Goal: Task Accomplishment & Management: Manage account settings

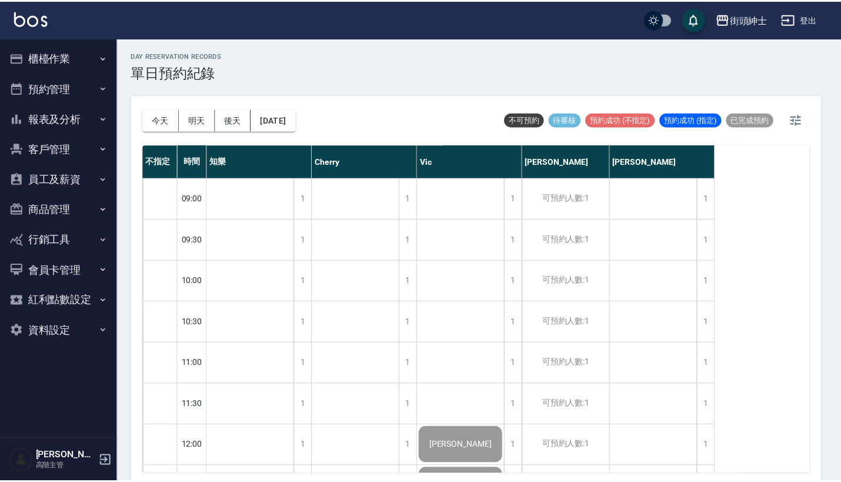
scroll to position [680, 0]
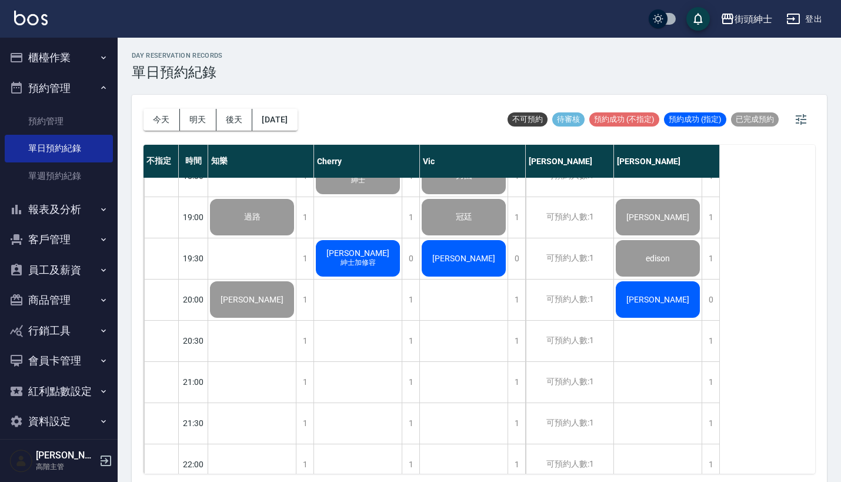
scroll to position [806, 0]
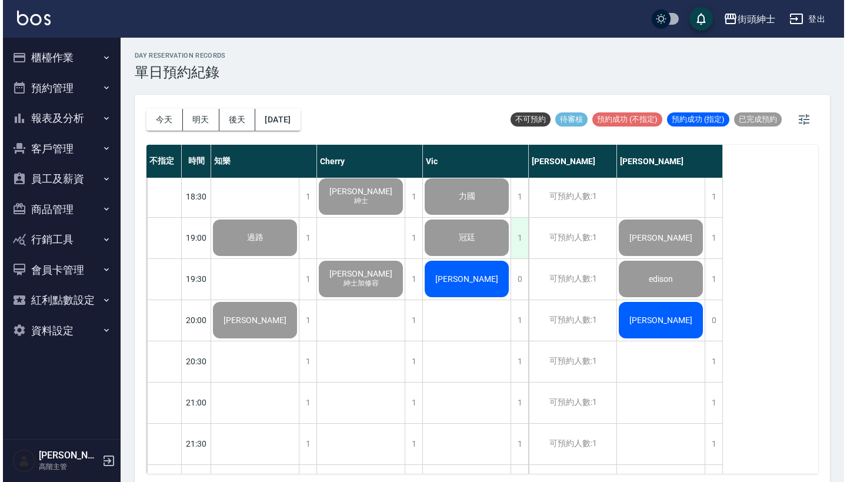
scroll to position [782, 0]
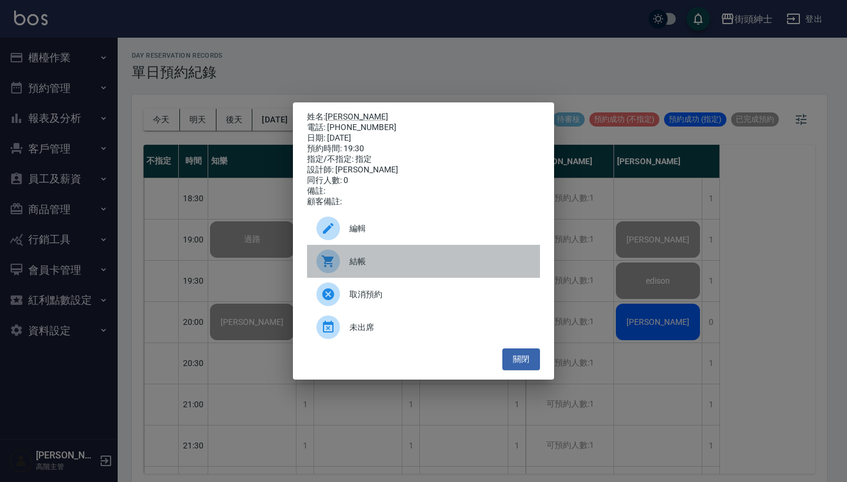
click at [435, 265] on span "結帳" at bounding box center [439, 261] width 181 height 12
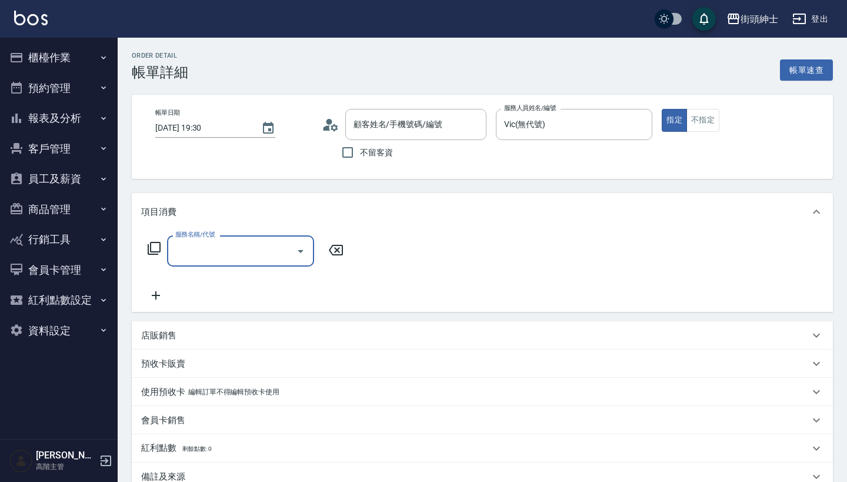
type input "William chao/0983607415/null"
click at [265, 264] on div "服務名稱/代號" at bounding box center [240, 250] width 147 height 31
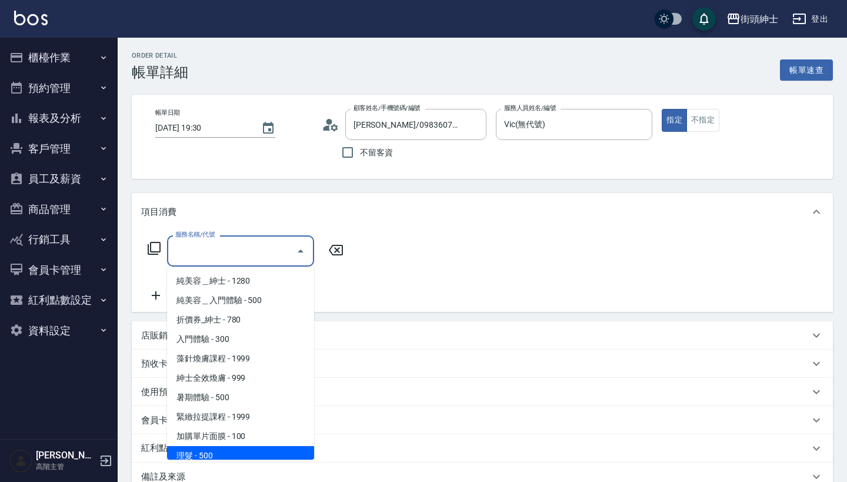
click at [261, 452] on span "理髮 - 500" at bounding box center [240, 455] width 147 height 19
type input "理髮(A02)"
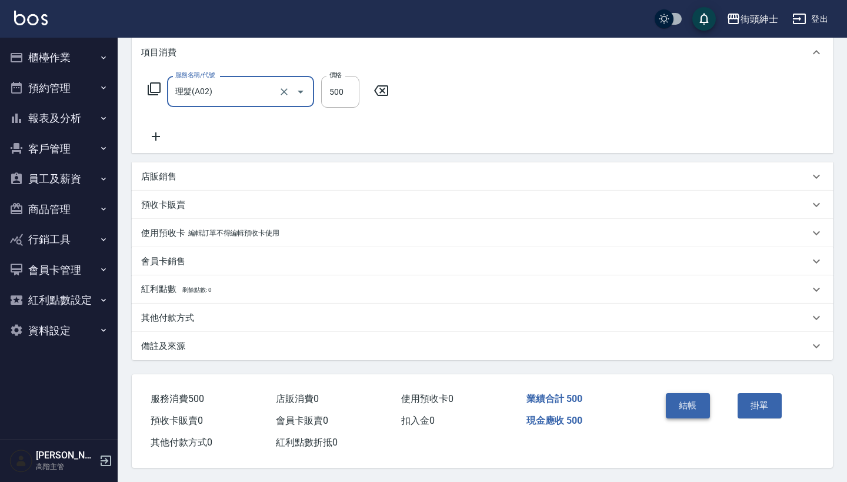
scroll to position [165, 0]
click at [674, 398] on button "結帳" at bounding box center [688, 405] width 44 height 25
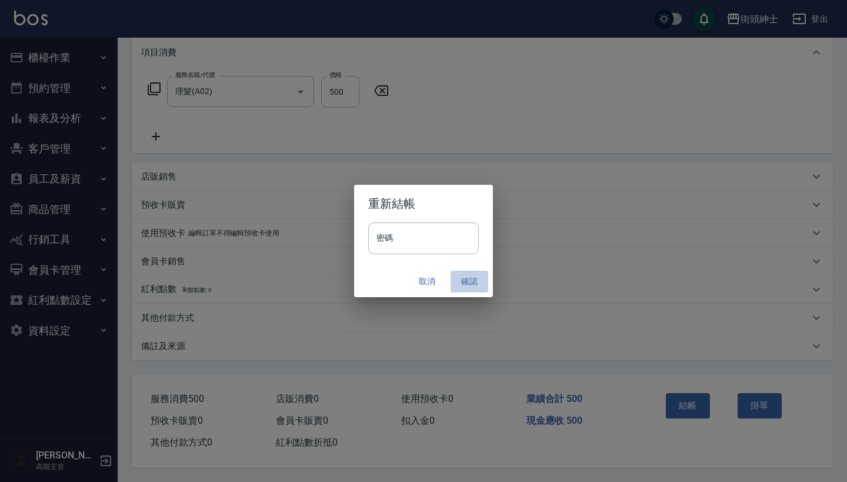
click at [470, 282] on button "確認" at bounding box center [469, 281] width 38 height 22
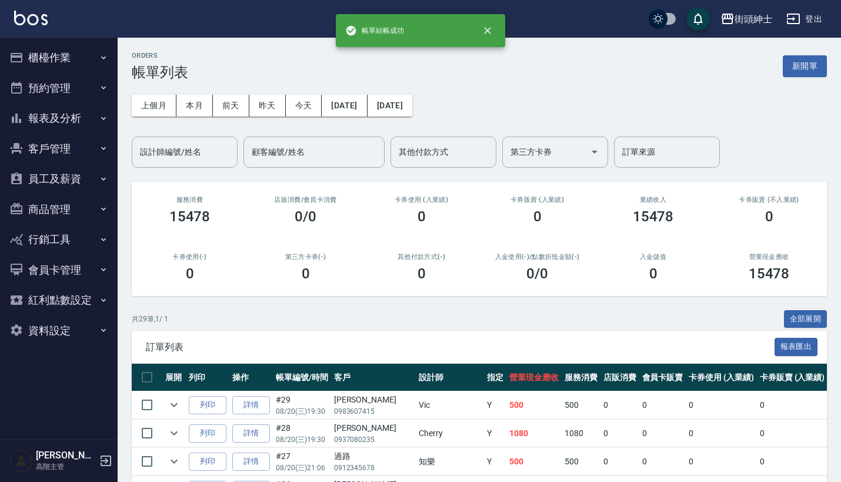
click at [77, 70] on button "櫃檯作業" at bounding box center [59, 57] width 108 height 31
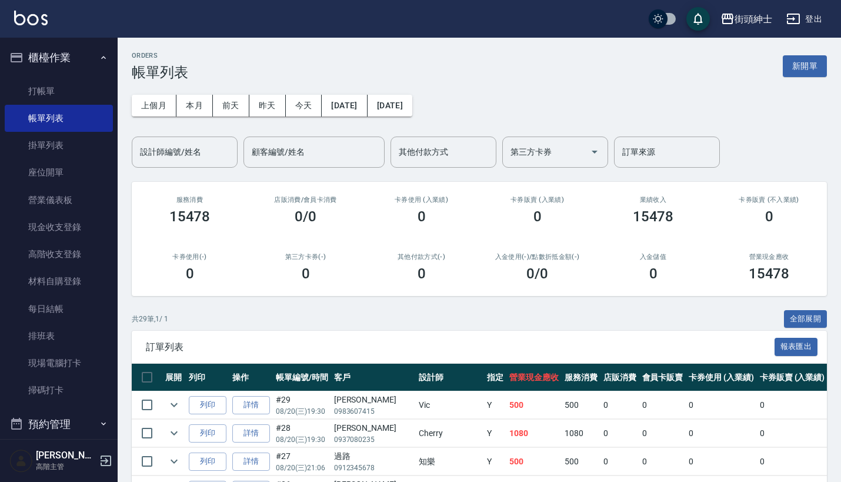
click at [87, 63] on button "櫃檯作業" at bounding box center [59, 57] width 108 height 31
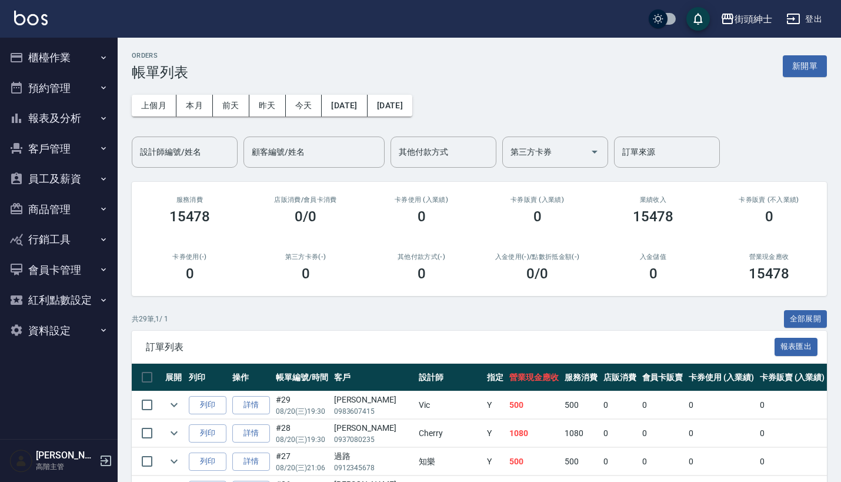
click at [91, 89] on button "預約管理" at bounding box center [59, 88] width 108 height 31
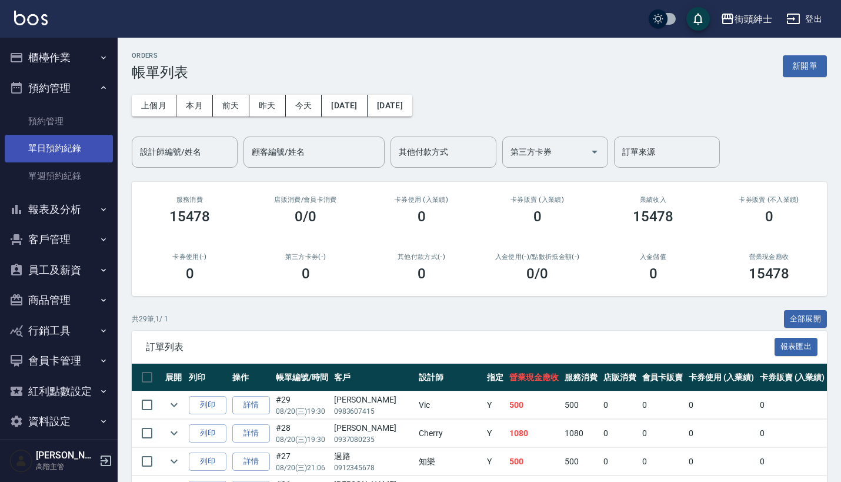
click at [91, 139] on link "單日預約紀錄" at bounding box center [59, 148] width 108 height 27
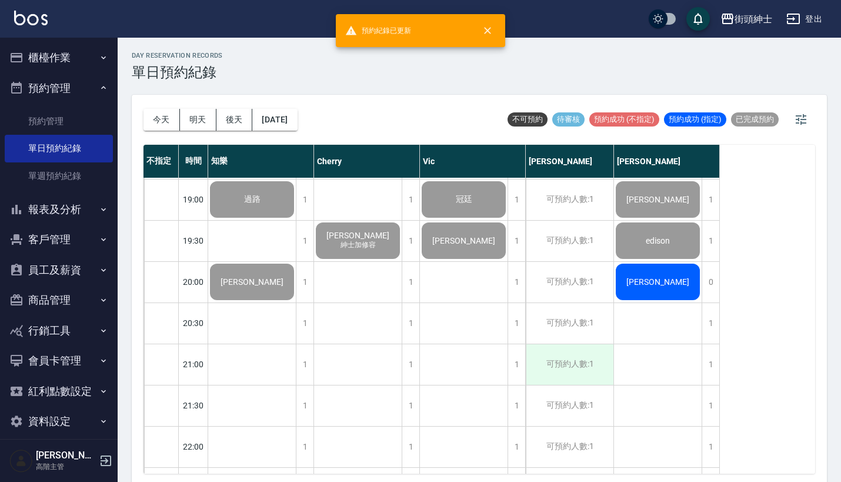
scroll to position [792, 0]
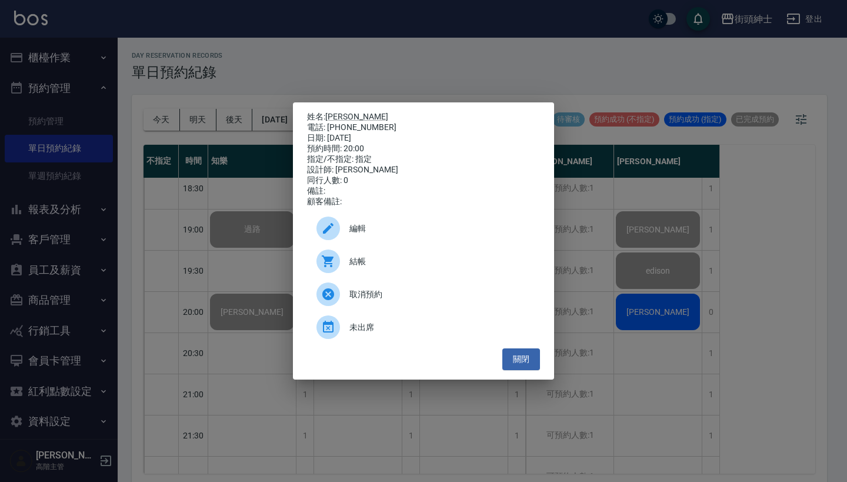
click at [366, 265] on span "結帳" at bounding box center [439, 261] width 181 height 12
click at [266, 45] on div "姓名: Ken 電話: 0937080235 日期: 2025/08/20 預約時間: 20:00 指定/不指定: 指定 設計師: eric 同行人數: 0 …" at bounding box center [423, 241] width 847 height 482
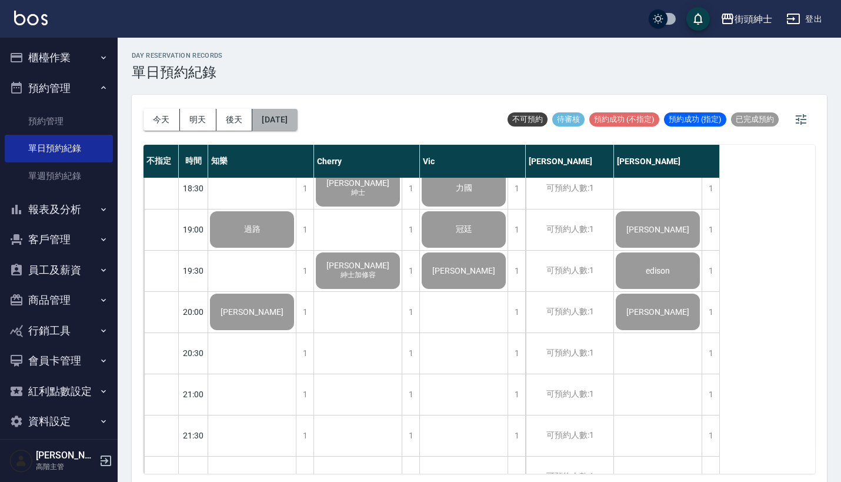
click at [279, 120] on button "[DATE]" at bounding box center [274, 120] width 45 height 22
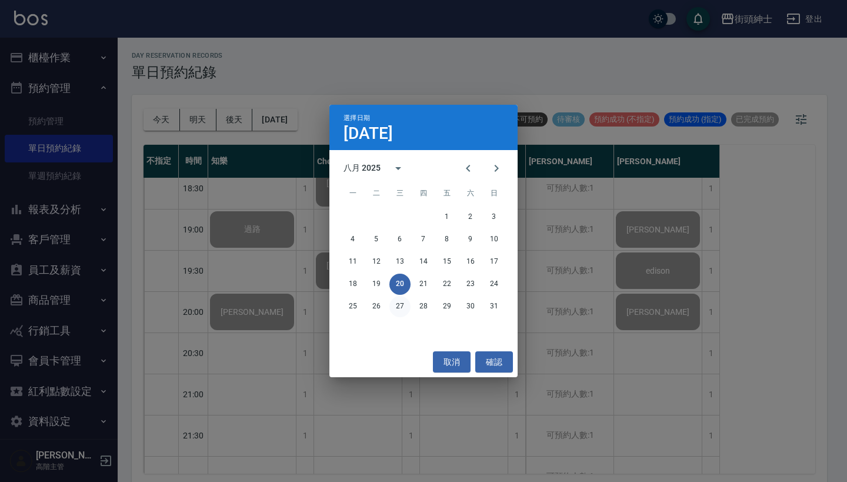
click at [398, 305] on button "27" at bounding box center [399, 306] width 21 height 21
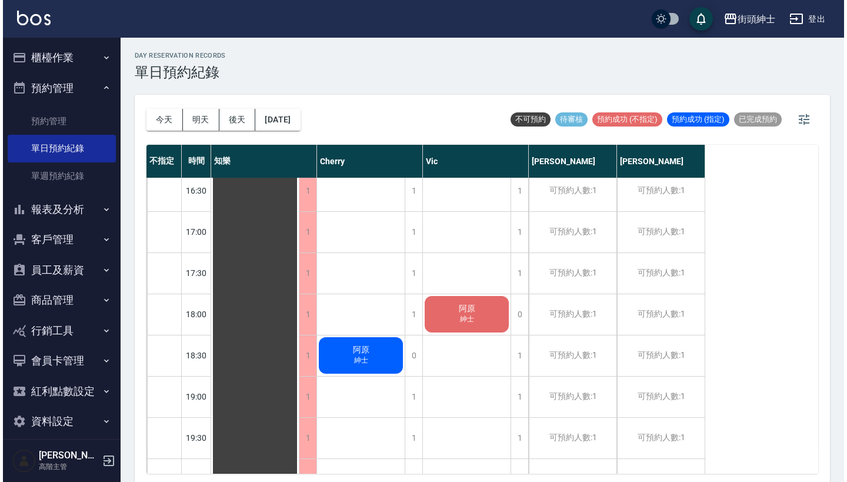
scroll to position [634, 0]
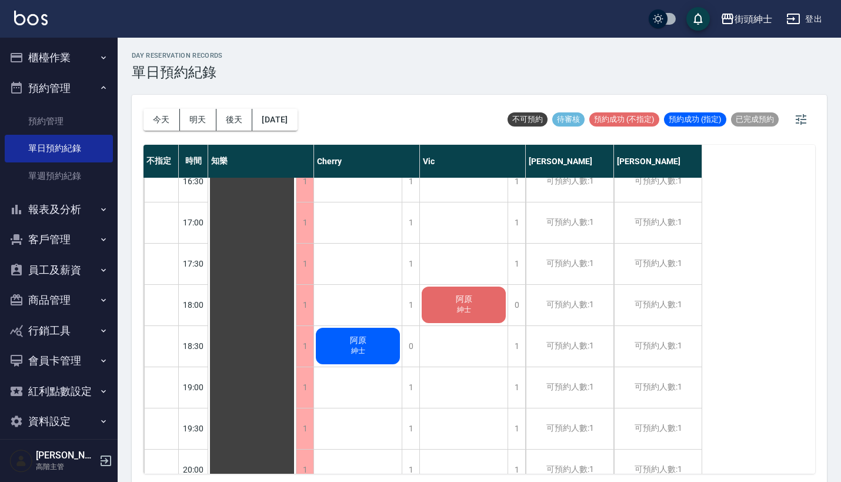
click at [296, 332] on div "阿原 紳士" at bounding box center [252, 140] width 88 height 1192
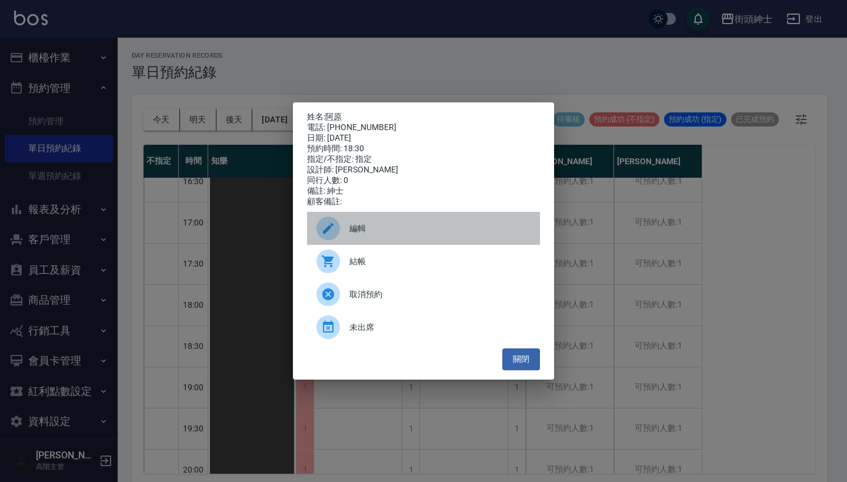
click at [397, 235] on span "編輯" at bounding box center [439, 228] width 181 height 12
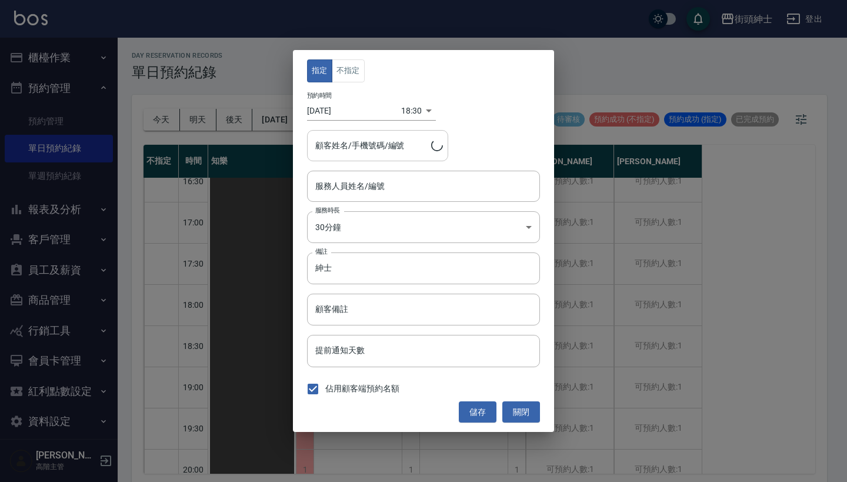
type input "阿原/0973722137"
type input "Cherry(無代號)"
click at [411, 108] on body "街頭紳士 登出 櫃檯作業 打帳單 帳單列表 掛單列表 座位開單 營業儀表板 現金收支登錄 高階收支登錄 材料自購登錄 每日結帳 排班表 現場電腦打卡 掃碼打卡…" at bounding box center [423, 242] width 847 height 485
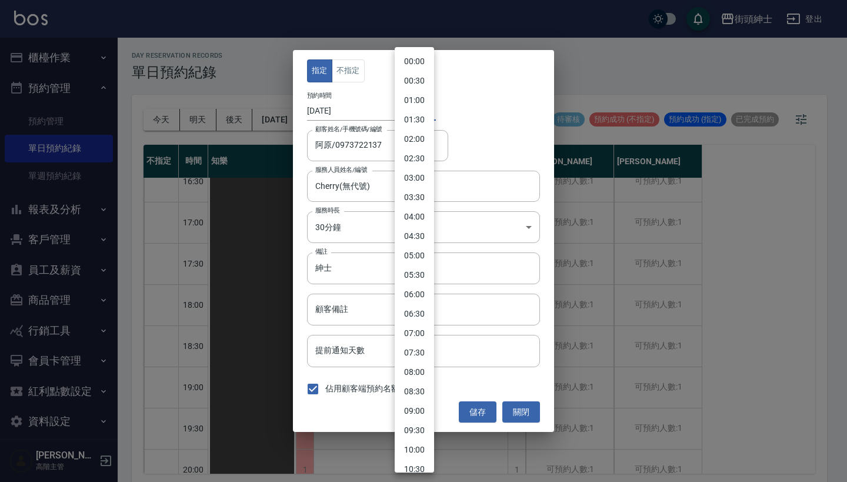
scroll to position [516, 0]
click at [420, 245] on li "18:00" at bounding box center [414, 244] width 39 height 19
type input "1756288800000"
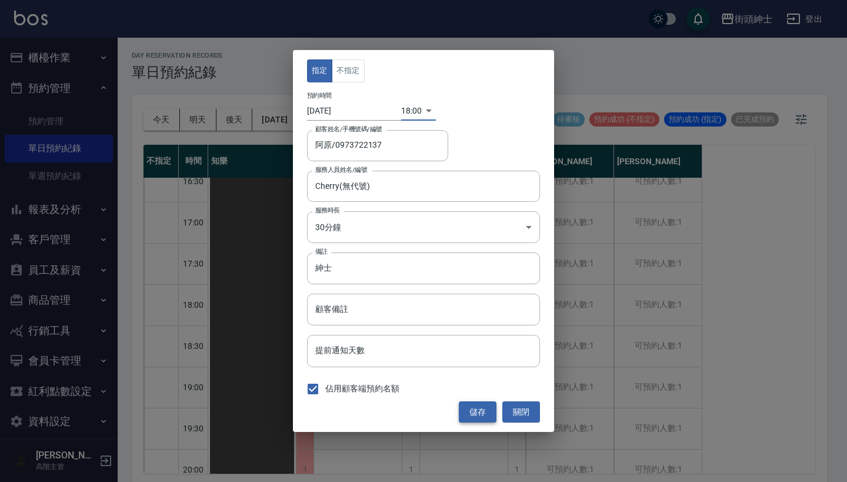
click at [471, 405] on button "儲存" at bounding box center [478, 412] width 38 height 22
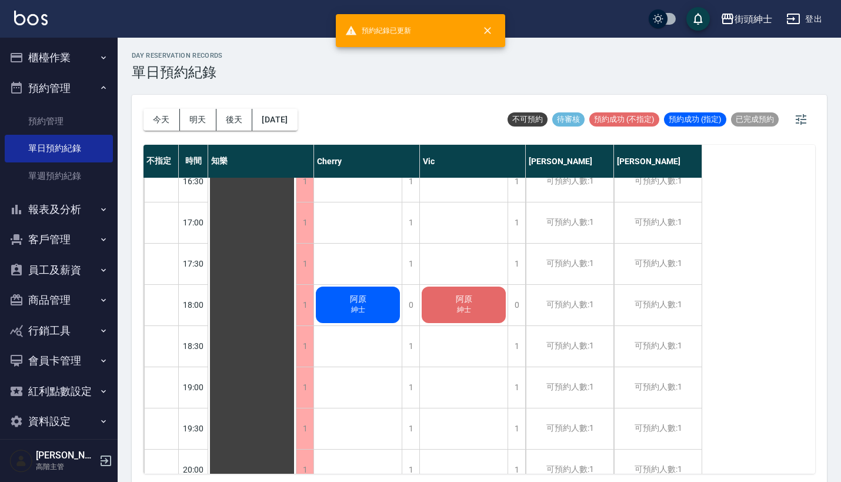
click at [263, 145] on span "阿原" at bounding box center [252, 140] width 21 height 11
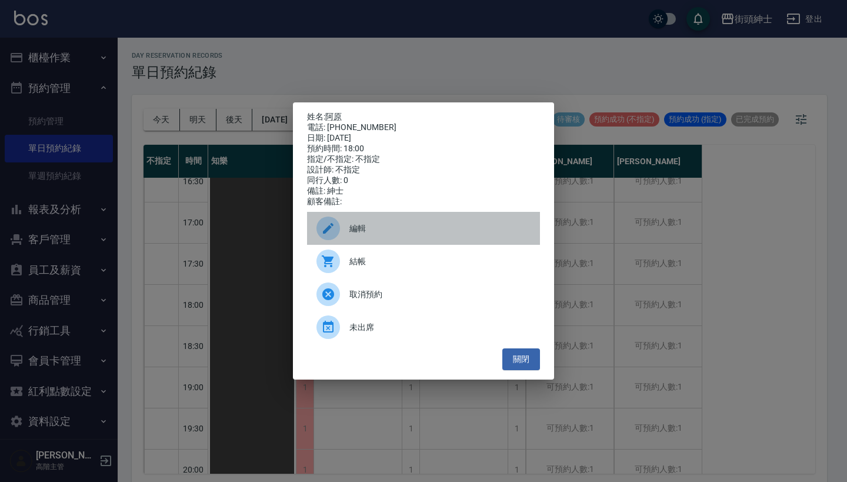
click at [432, 218] on div "編輯" at bounding box center [423, 228] width 233 height 33
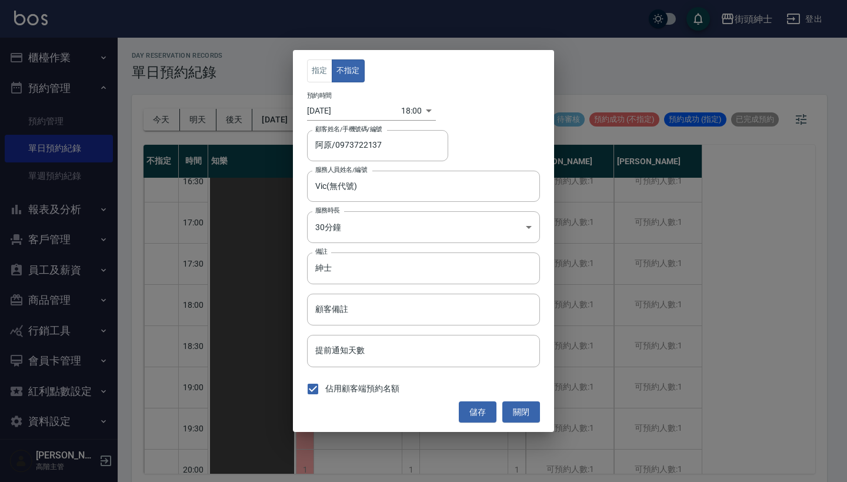
click at [411, 98] on div "預約時間 2025/08/27 18:00 1756288800000" at bounding box center [423, 106] width 233 height 29
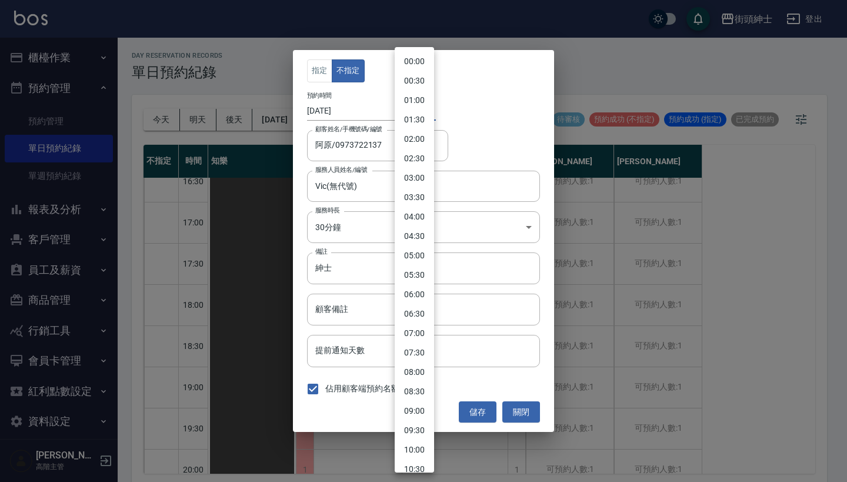
click at [412, 105] on body "街頭紳士 登出 櫃檯作業 打帳單 帳單列表 掛單列表 座位開單 營業儀表板 現金收支登錄 高階收支登錄 材料自購登錄 每日結帳 排班表 現場電腦打卡 掃碼打卡…" at bounding box center [423, 242] width 847 height 485
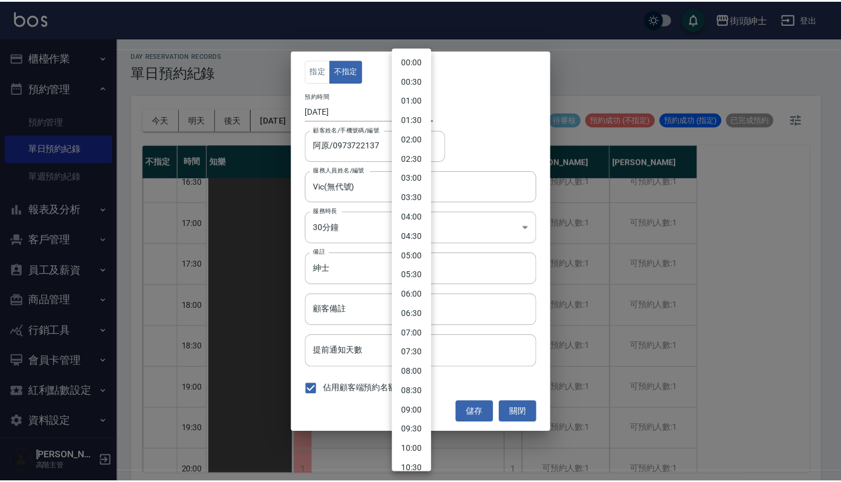
scroll to position [501, 0]
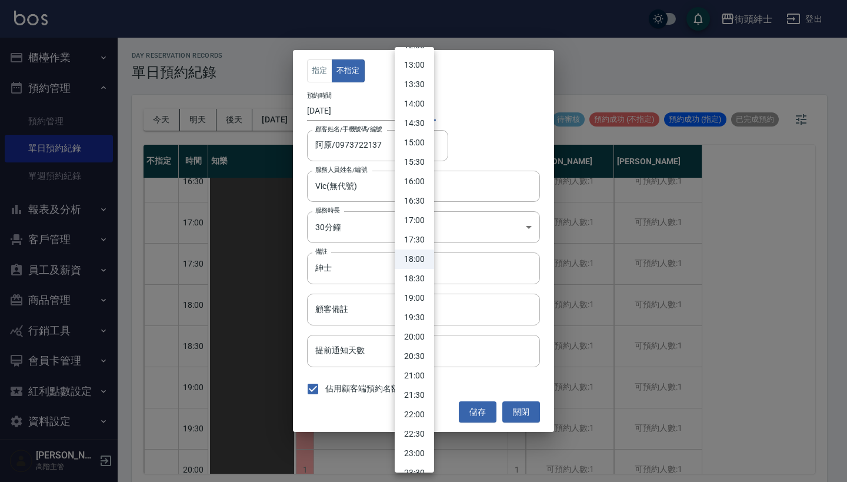
click at [416, 276] on li "18:30" at bounding box center [414, 278] width 39 height 19
type input "1756290600000"
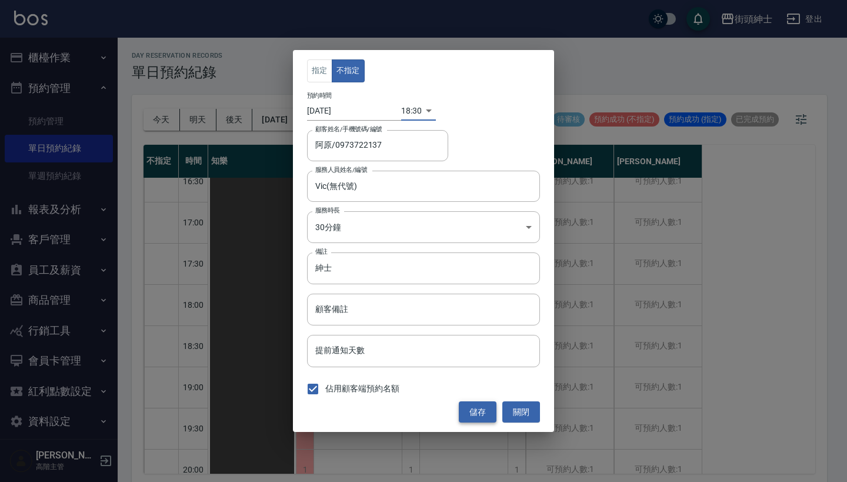
click at [467, 412] on button "儲存" at bounding box center [478, 412] width 38 height 22
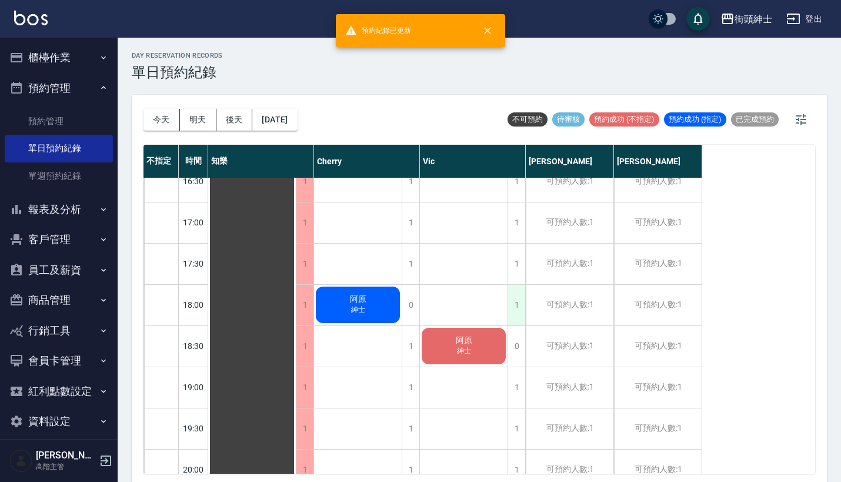
click at [516, 306] on div "1" at bounding box center [516, 305] width 18 height 41
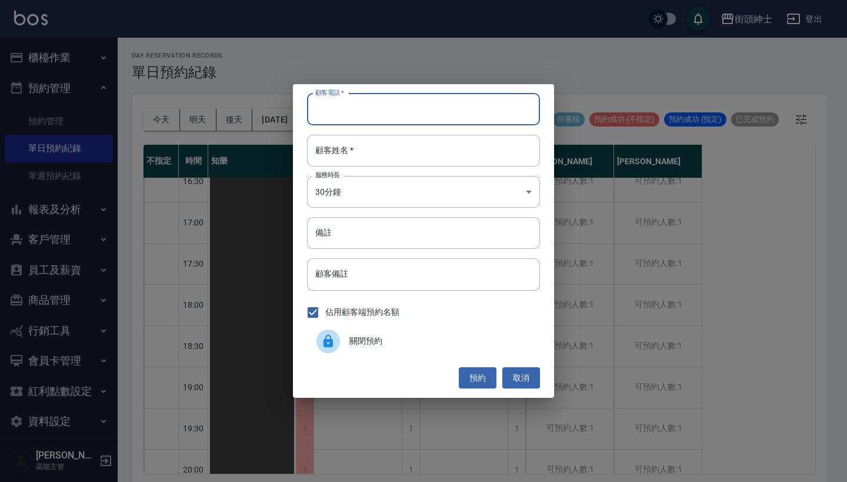
paste input "kiwi 電話：0928007718"
type input "kiwi 電話：0928007718"
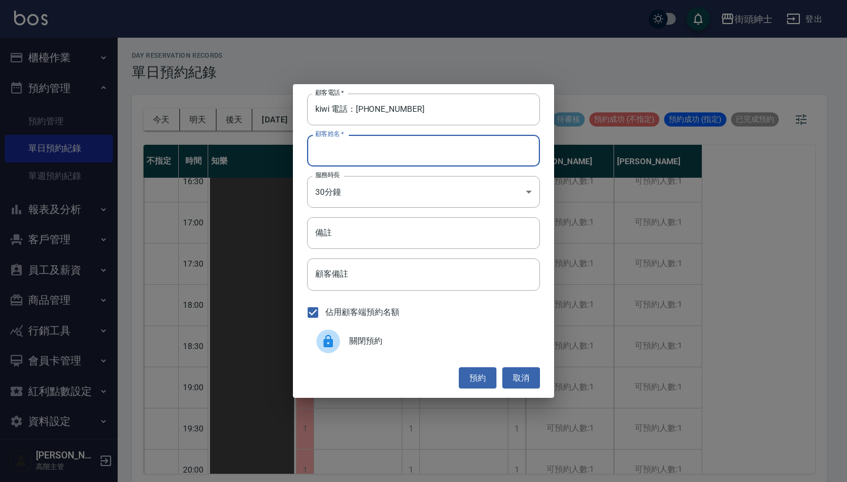
paste input "kiwi 電話：0928007718"
type input "kiwi 電話：0928007718"
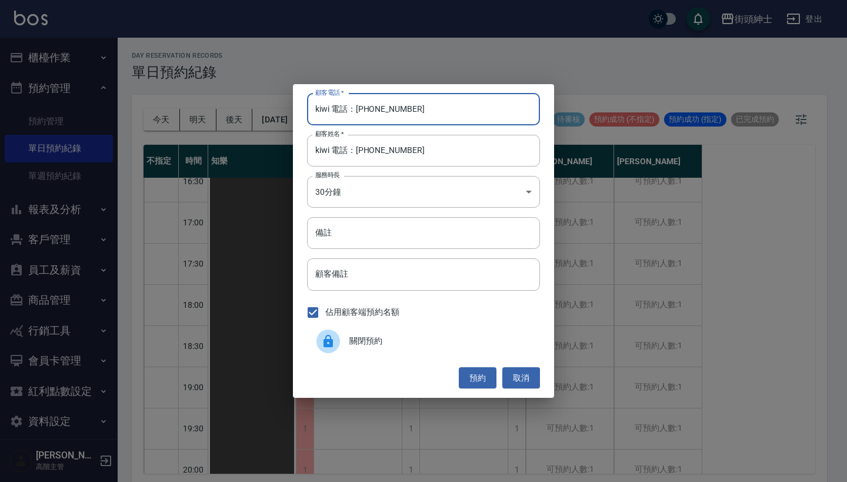
drag, startPoint x: 358, startPoint y: 109, endPoint x: 288, endPoint y: 109, distance: 70.6
click at [289, 109] on div "顧客電話   * kiwi 電話：0928007718 顧客電話   * 顧客姓名   * kiwi 電話：0928007718 顧客姓名   * 服務時長 …" at bounding box center [423, 241] width 847 height 482
type input "0928007718"
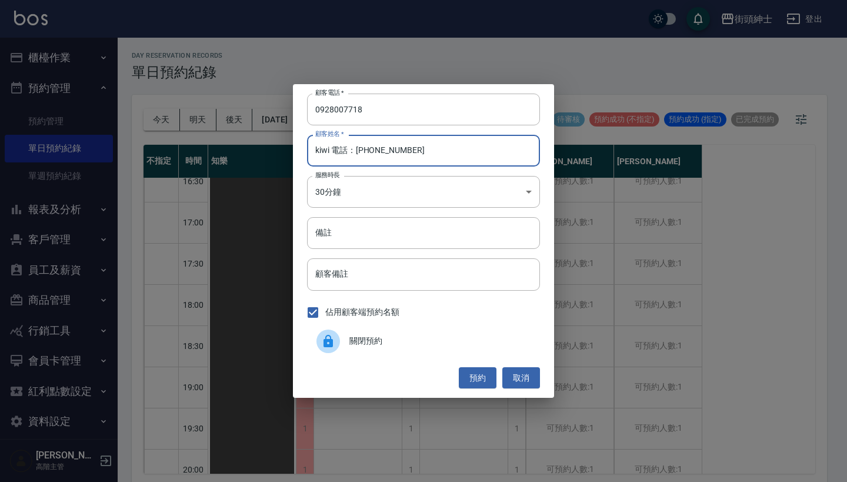
drag, startPoint x: 424, startPoint y: 159, endPoint x: 333, endPoint y: 152, distance: 91.4
click at [333, 152] on input "kiwi 電話：0928007718" at bounding box center [423, 151] width 233 height 32
type input "kiwi"
click at [475, 379] on button "預約" at bounding box center [478, 378] width 38 height 22
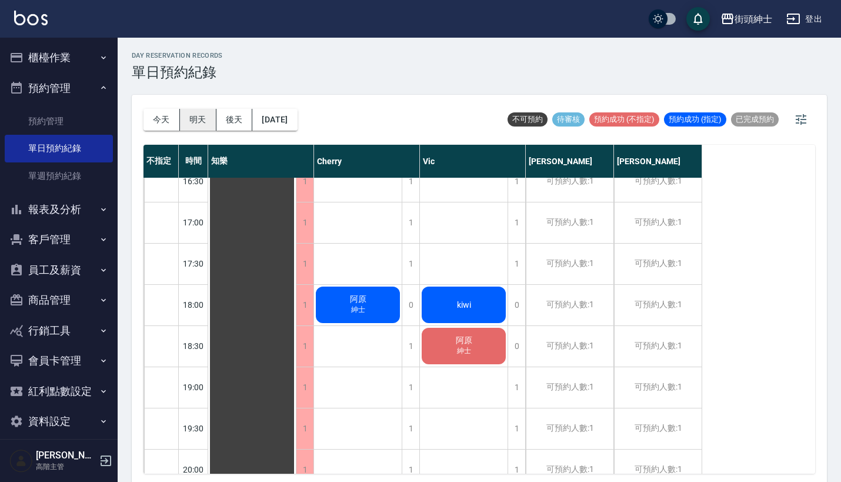
click at [185, 116] on button "明天" at bounding box center [198, 120] width 36 height 22
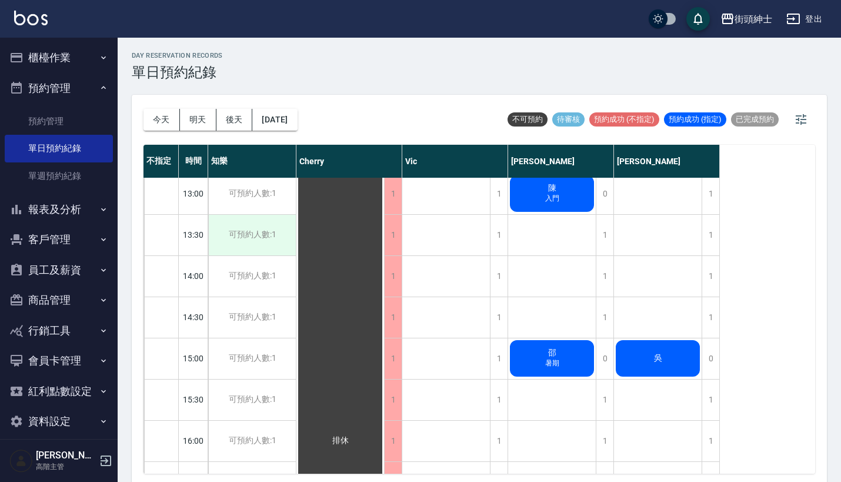
scroll to position [372, 0]
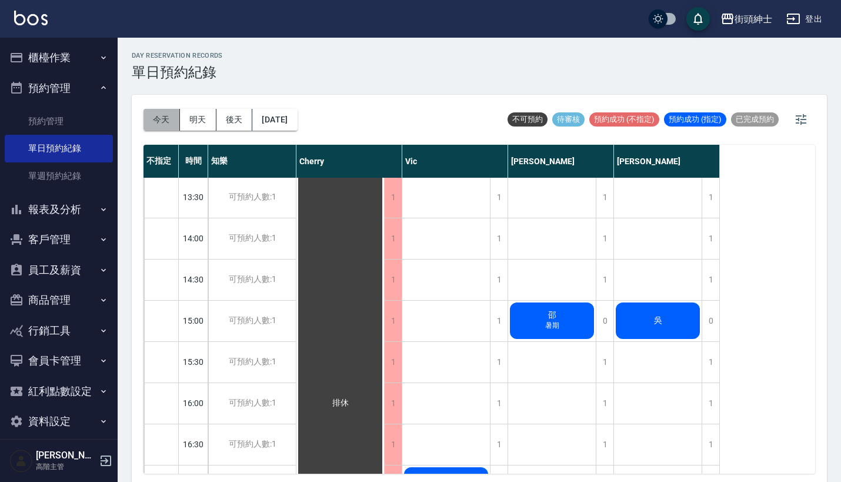
click at [157, 116] on button "今天" at bounding box center [161, 120] width 36 height 22
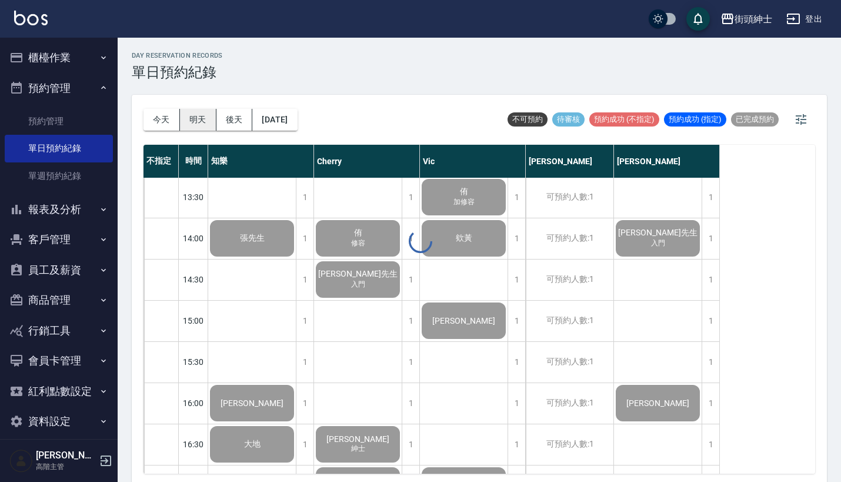
click at [192, 118] on button "明天" at bounding box center [198, 120] width 36 height 22
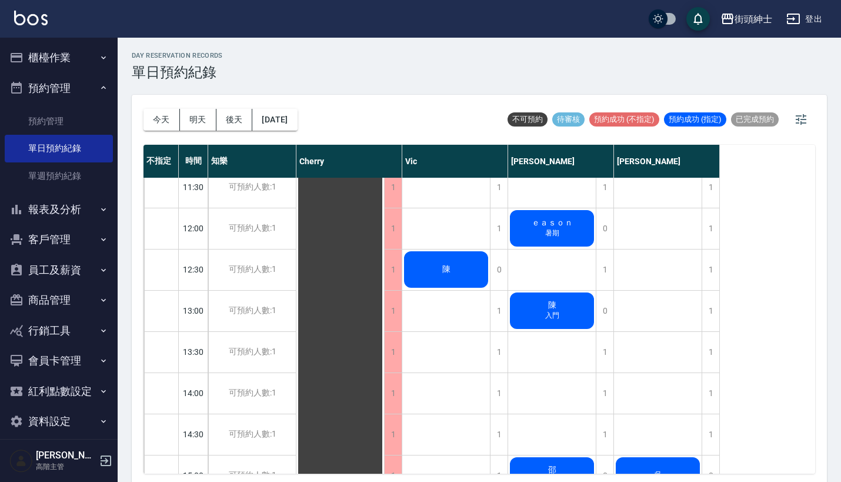
scroll to position [183, 0]
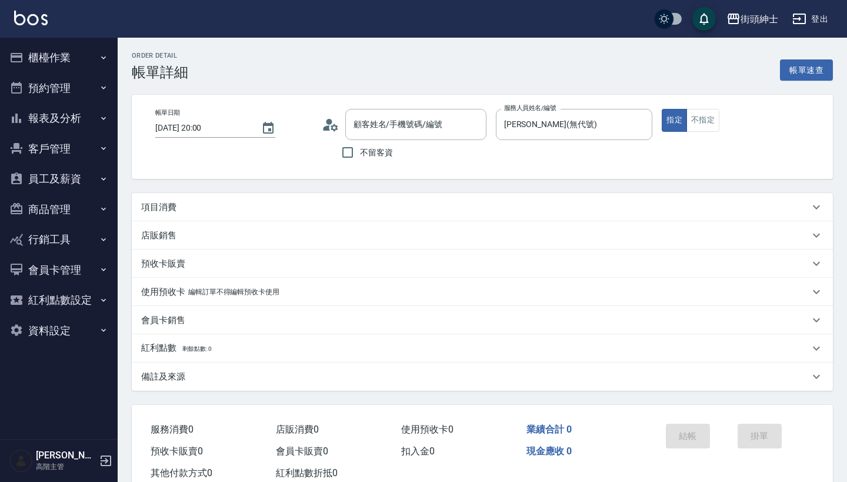
type input "Ken/0937080235 /null"
click at [213, 211] on div "項目消費" at bounding box center [475, 207] width 668 height 12
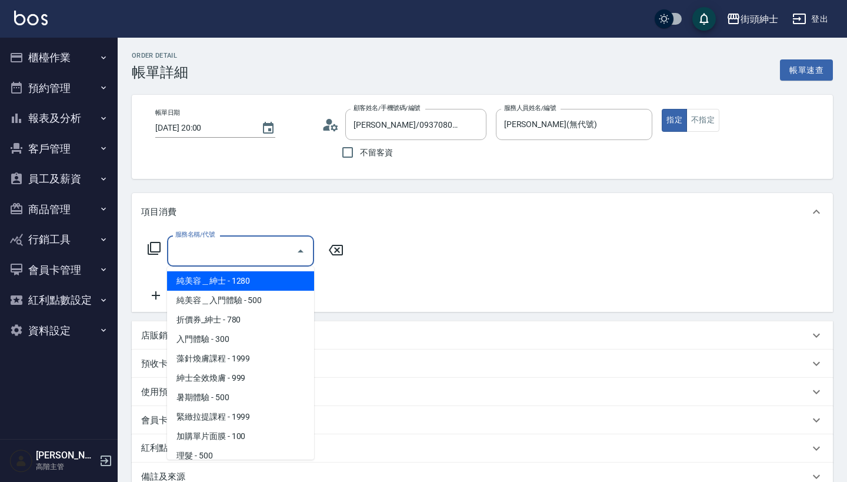
click at [211, 256] on input "服務名稱/代號" at bounding box center [231, 250] width 119 height 21
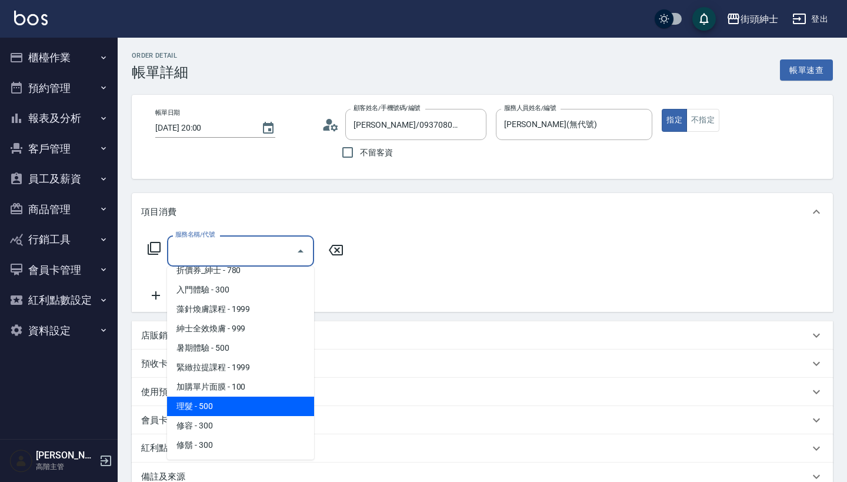
scroll to position [49, 0]
click at [237, 408] on span "理髮 - 500" at bounding box center [240, 405] width 147 height 19
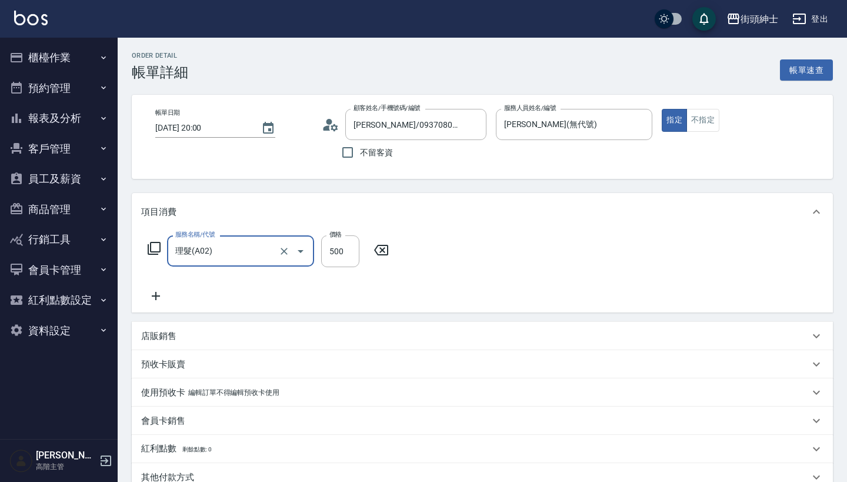
type input "理髮(A02)"
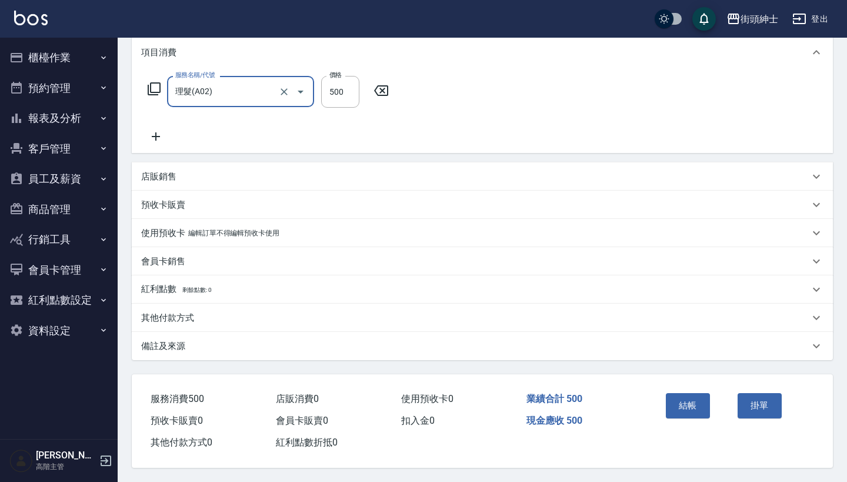
scroll to position [165, 0]
click at [683, 409] on button "結帳" at bounding box center [688, 405] width 44 height 25
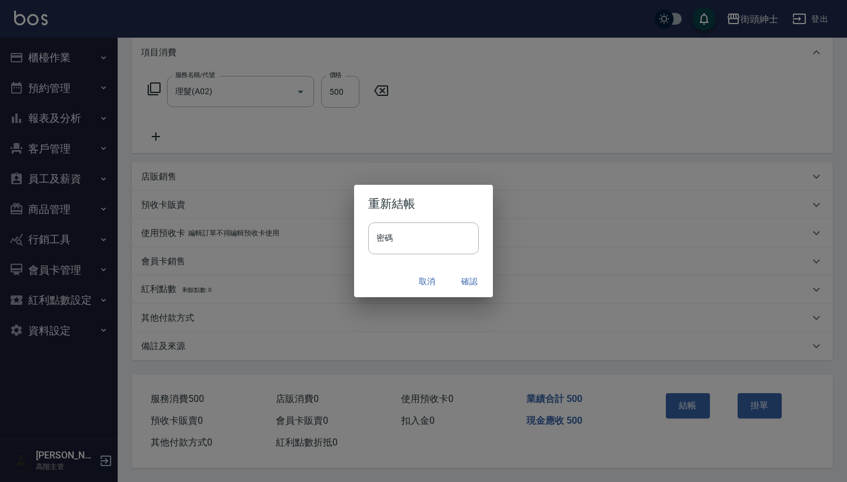
click at [469, 284] on button "確認" at bounding box center [469, 281] width 38 height 22
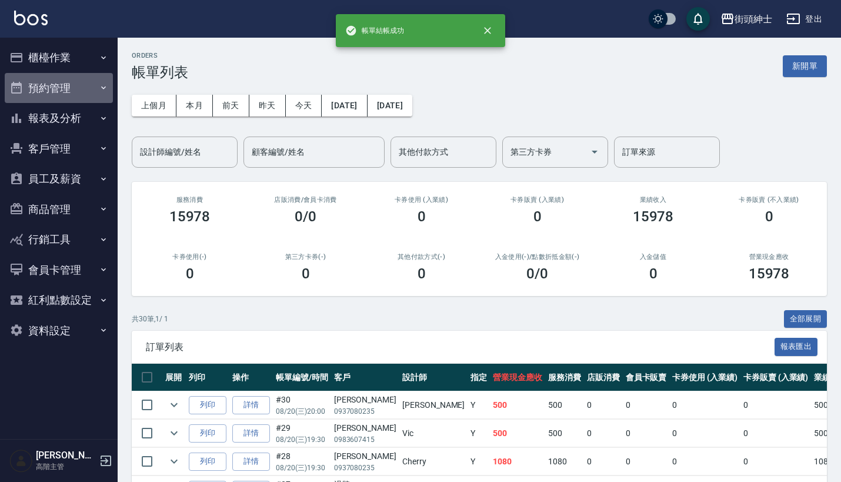
click at [74, 80] on button "預約管理" at bounding box center [59, 88] width 108 height 31
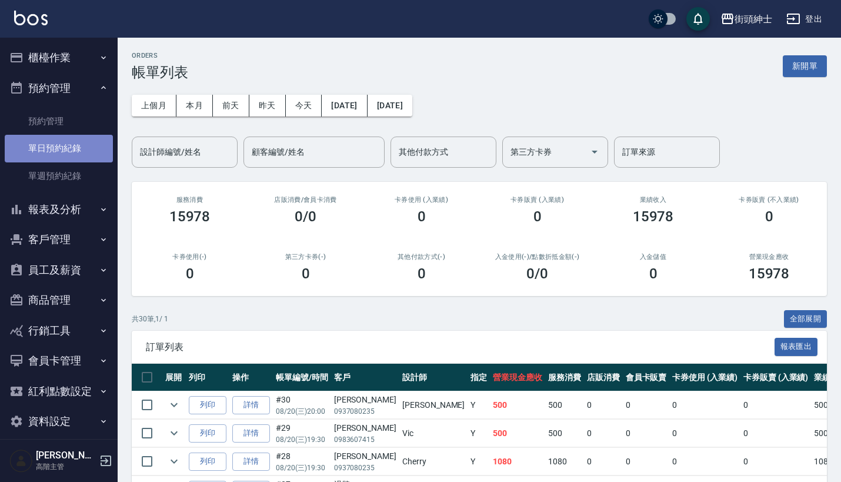
click at [77, 151] on link "單日預約紀錄" at bounding box center [59, 148] width 108 height 27
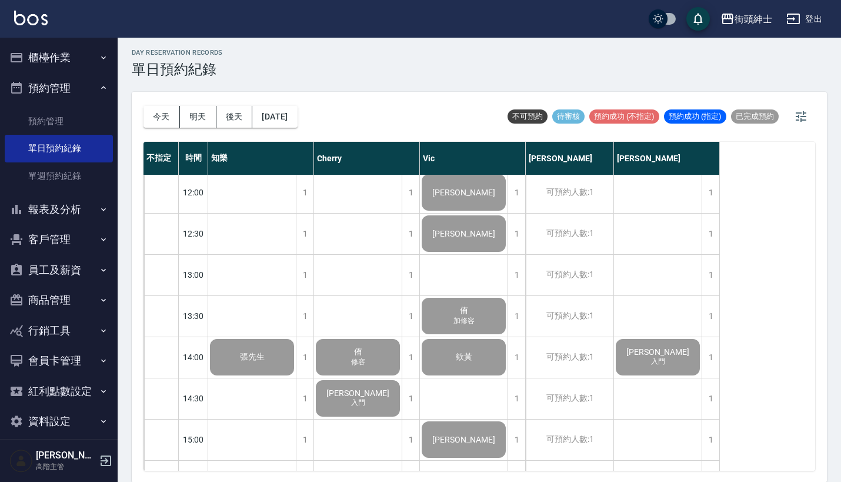
scroll to position [55, 0]
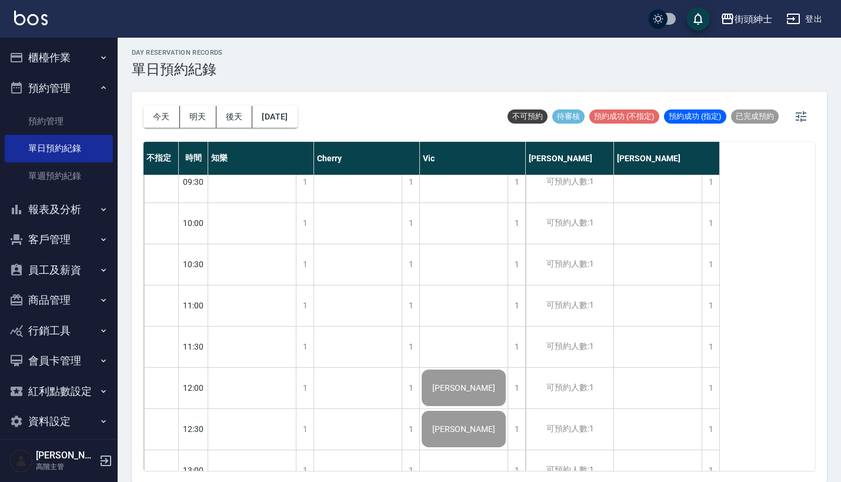
click at [90, 41] on ul "櫃檯作業 打帳單 帳單列表 掛單列表 座位開單 營業儀表板 現金收支登錄 高階收支登錄 材料自購登錄 每日結帳 排班表 現場電腦打卡 掃碼打卡 預約管理 預約…" at bounding box center [59, 239] width 108 height 403
click at [90, 52] on button "櫃檯作業" at bounding box center [59, 57] width 108 height 31
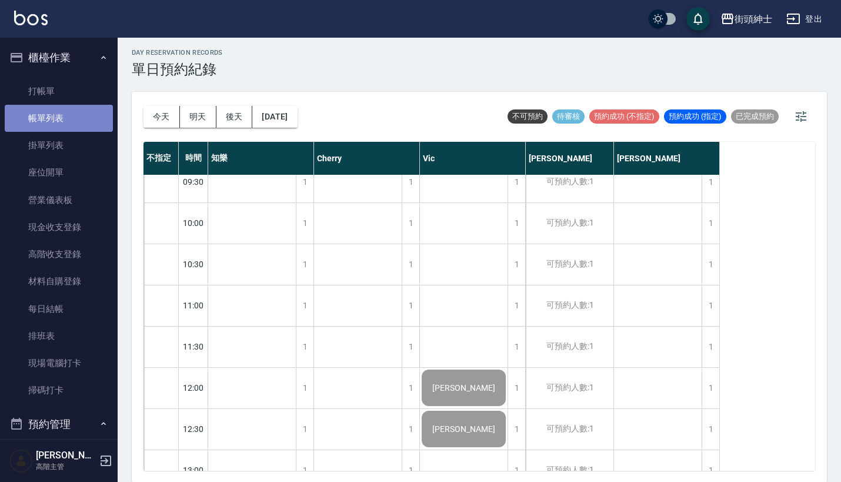
click at [92, 117] on link "帳單列表" at bounding box center [59, 118] width 108 height 27
